Goal: Find specific fact: Find specific fact

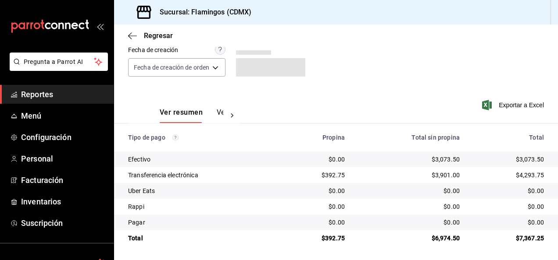
scroll to position [79, 0]
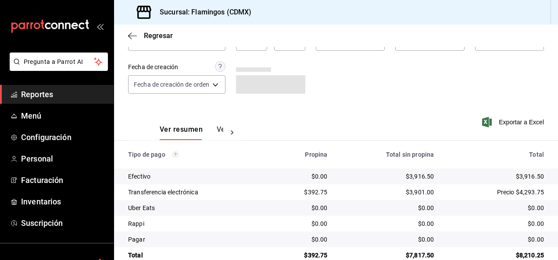
scroll to position [79, 0]
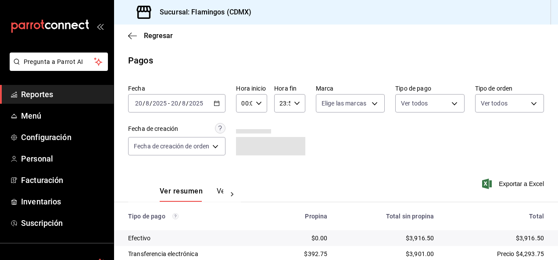
scroll to position [79, 0]
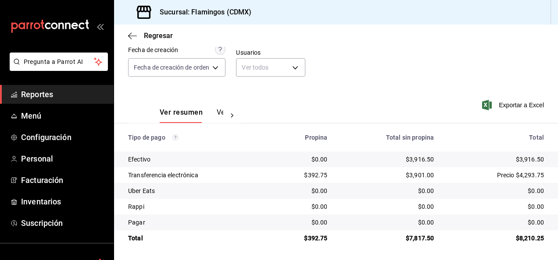
click at [415, 157] on div "$3,916.50" at bounding box center [387, 159] width 92 height 9
copy div "3,916.50"
click at [318, 175] on div "$392.75" at bounding box center [302, 175] width 50 height 9
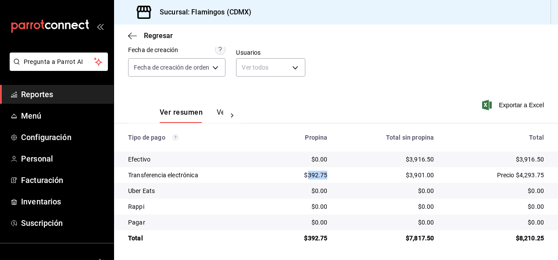
copy div "392.75"
click at [395, 97] on div "Ver resumen Ver pagos Exportar a Excel" at bounding box center [336, 110] width 444 height 46
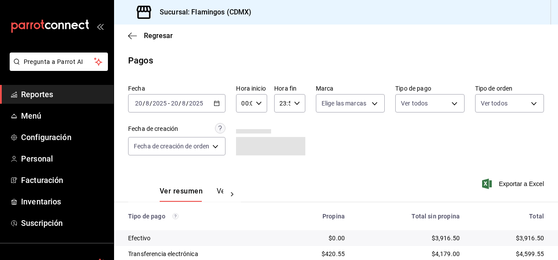
scroll to position [79, 0]
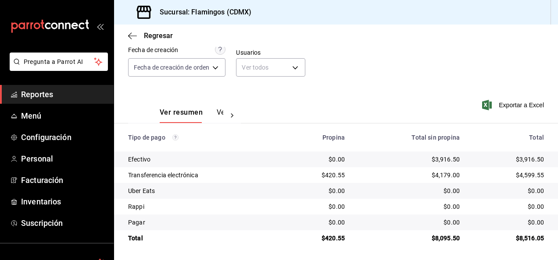
click at [440, 157] on div "$3,916.50" at bounding box center [409, 159] width 101 height 9
copy div "3,916.50"
click at [333, 176] on div "$420.55" at bounding box center [317, 175] width 55 height 9
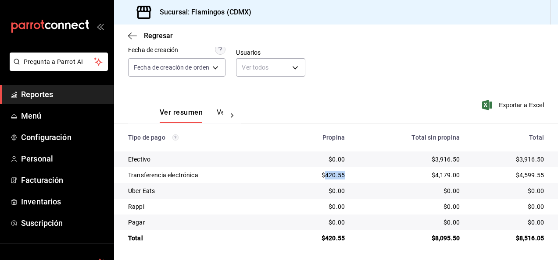
copy div "420.55"
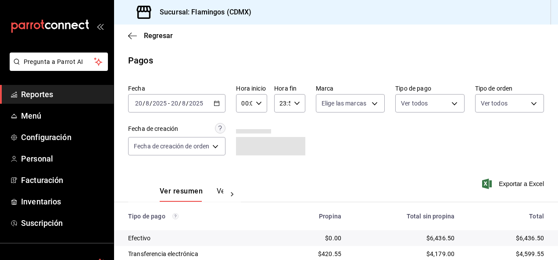
scroll to position [79, 0]
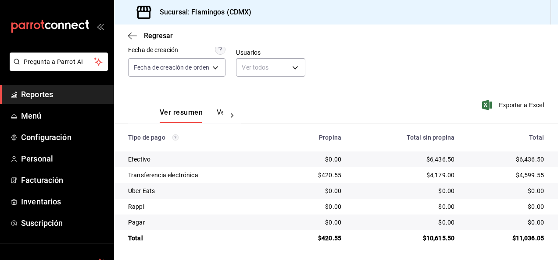
click at [435, 160] on div "$6,436.50" at bounding box center [404, 159] width 99 height 9
copy div "6,436.50"
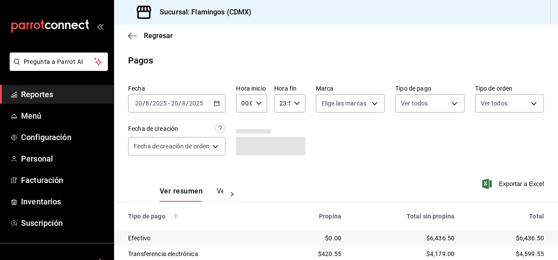
scroll to position [79, 0]
